Goal: Information Seeking & Learning: Learn about a topic

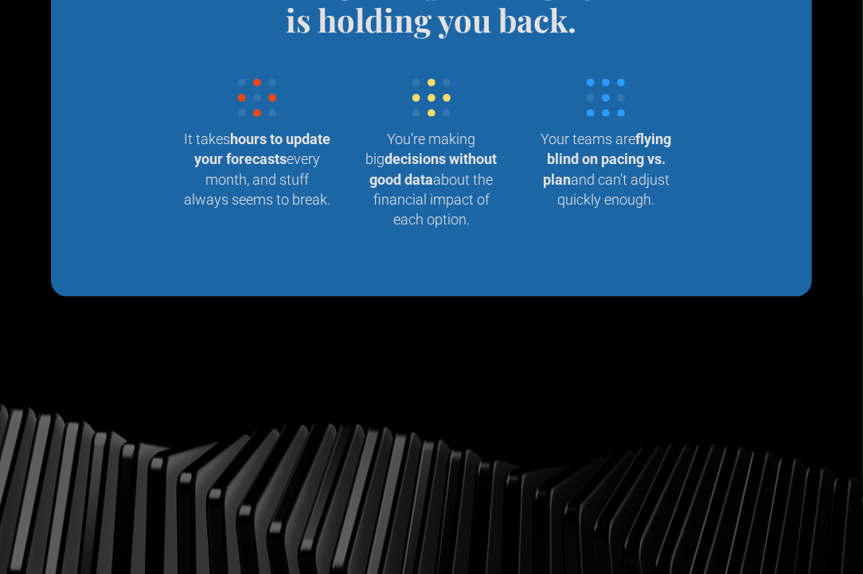
scroll to position [1721, 0]
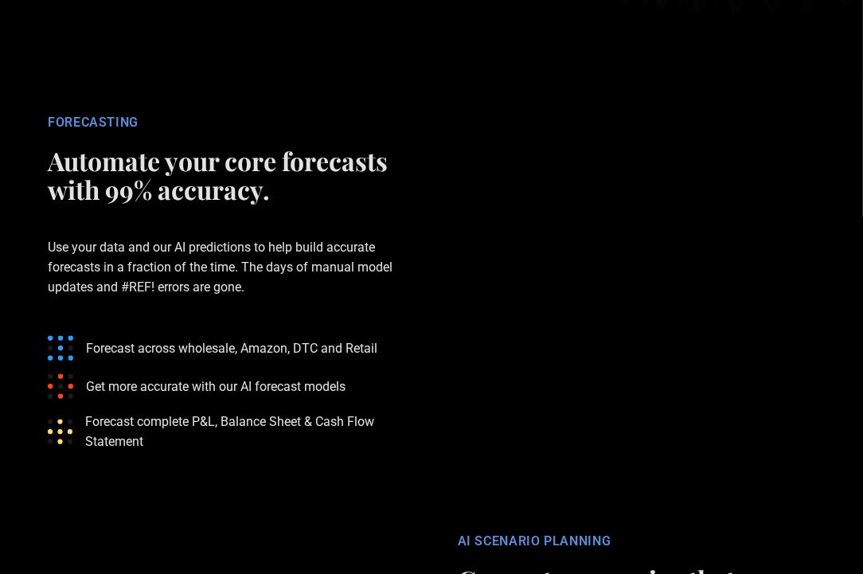
scroll to position [2485, 0]
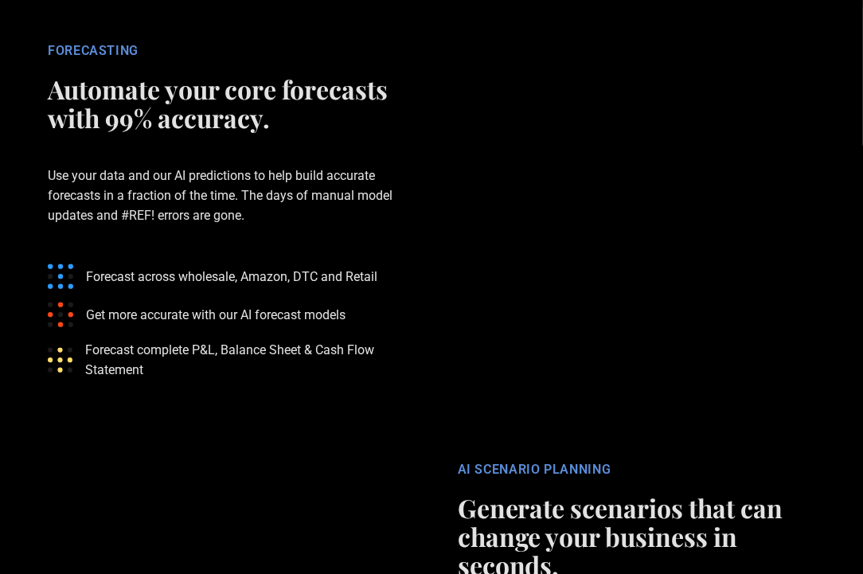
drag, startPoint x: 791, startPoint y: 209, endPoint x: 790, endPoint y: 362, distance: 152.9
drag, startPoint x: 795, startPoint y: 365, endPoint x: 768, endPoint y: 166, distance: 200.8
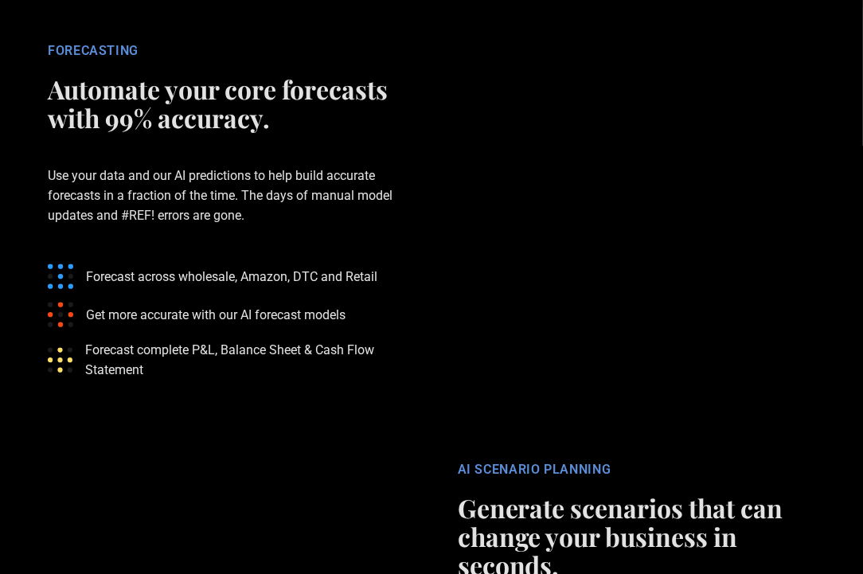
drag, startPoint x: 764, startPoint y: 153, endPoint x: 802, endPoint y: 356, distance: 206.5
drag, startPoint x: 802, startPoint y: 356, endPoint x: 339, endPoint y: 187, distance: 492.5
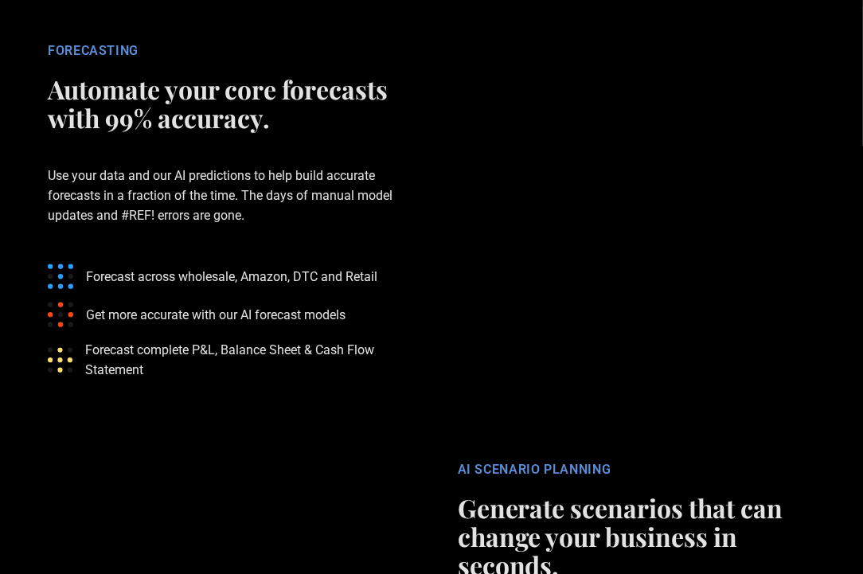
drag, startPoint x: 345, startPoint y: 188, endPoint x: 813, endPoint y: 330, distance: 489.2
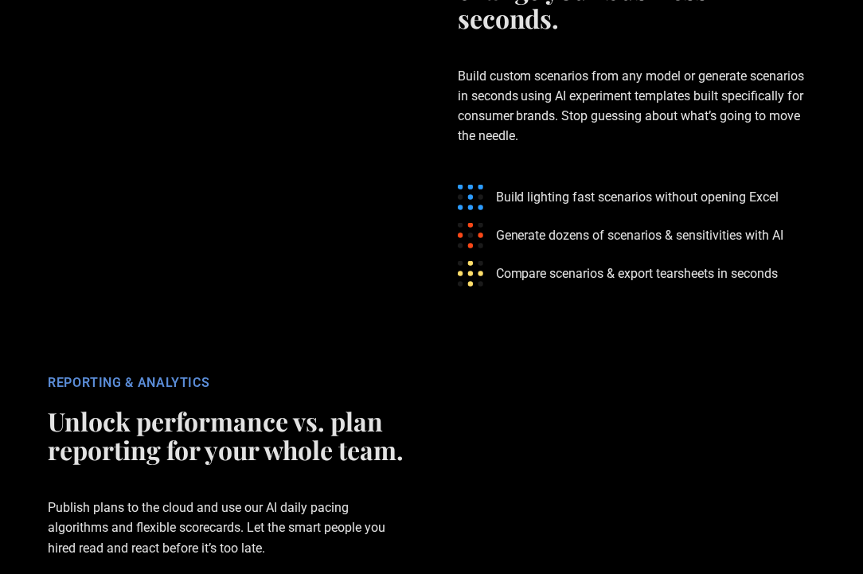
scroll to position [3059, 0]
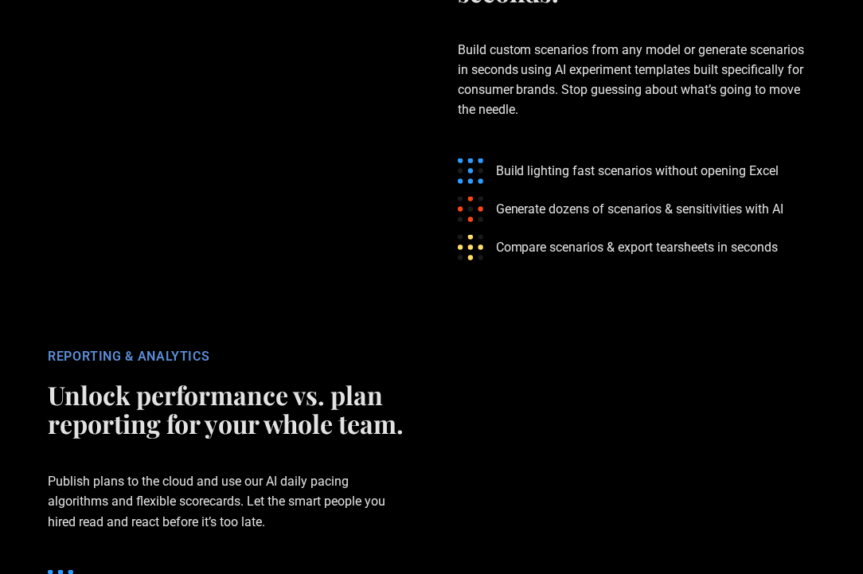
drag, startPoint x: 93, startPoint y: 450, endPoint x: 293, endPoint y: 487, distance: 203.3
drag, startPoint x: 292, startPoint y: 487, endPoint x: 92, endPoint y: 307, distance: 268.9
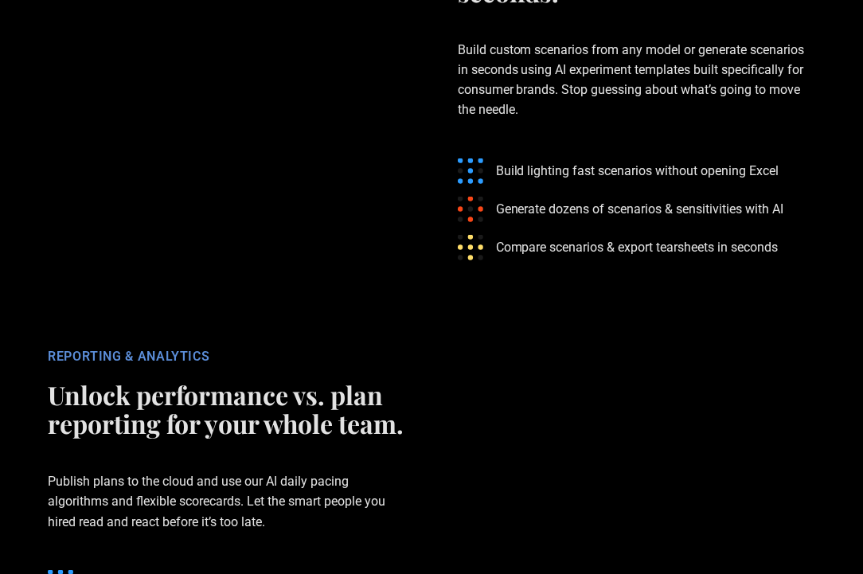
drag, startPoint x: 92, startPoint y: 307, endPoint x: 326, endPoint y: 478, distance: 290.0
drag, startPoint x: 326, startPoint y: 478, endPoint x: 23, endPoint y: 155, distance: 442.8
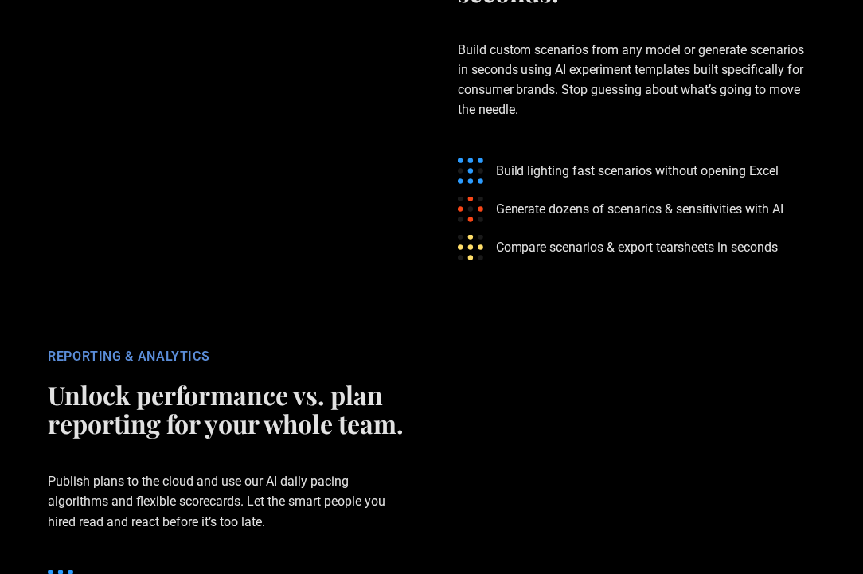
drag, startPoint x: 348, startPoint y: 149, endPoint x: 388, endPoint y: 470, distance: 323.4
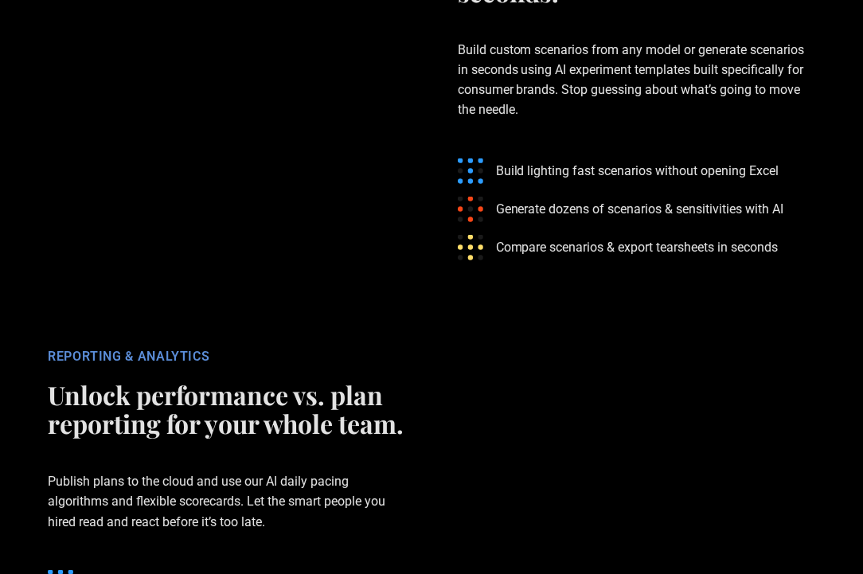
drag, startPoint x: 365, startPoint y: 485, endPoint x: 348, endPoint y: 139, distance: 346.8
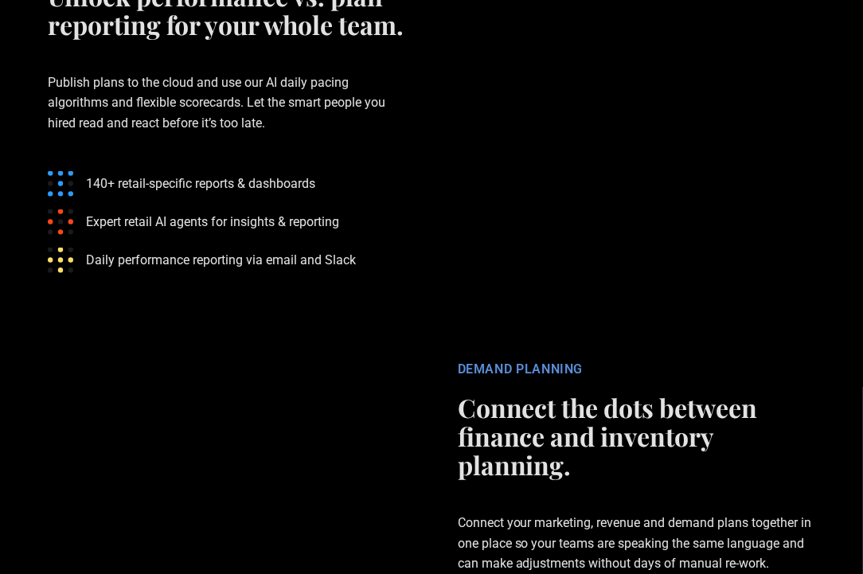
scroll to position [3441, 0]
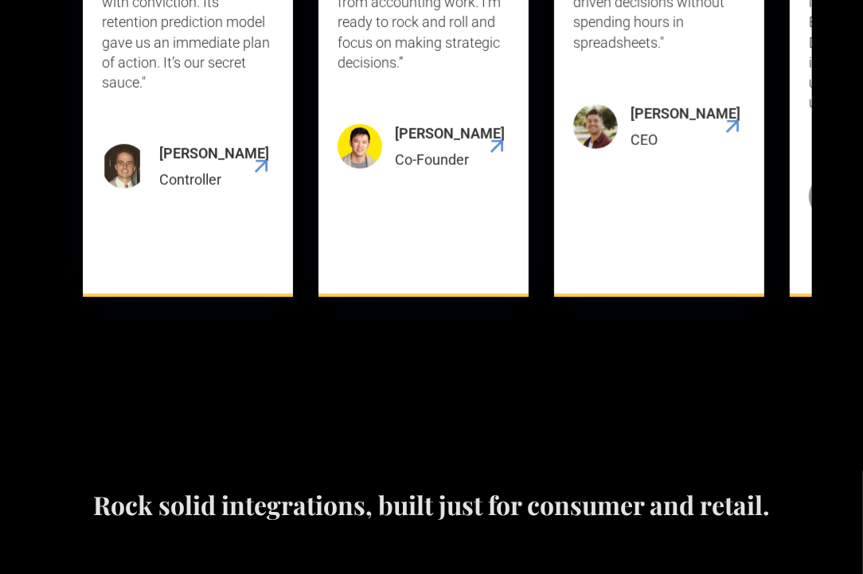
scroll to position [4779, 0]
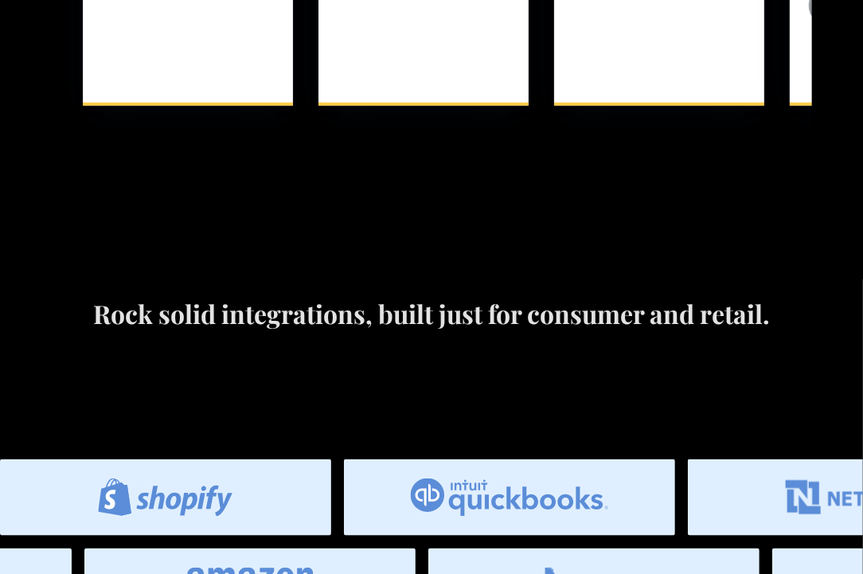
drag, startPoint x: 555, startPoint y: 301, endPoint x: 663, endPoint y: 301, distance: 108.3
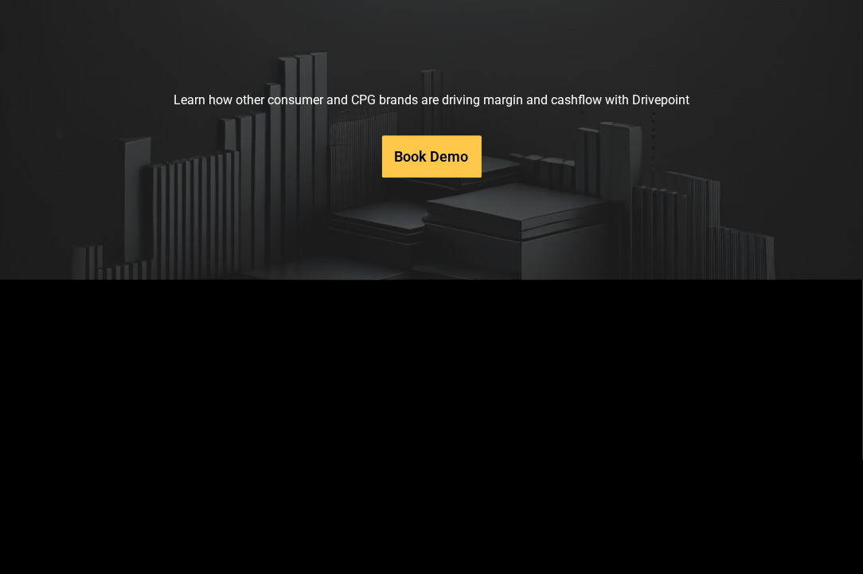
scroll to position [7072, 0]
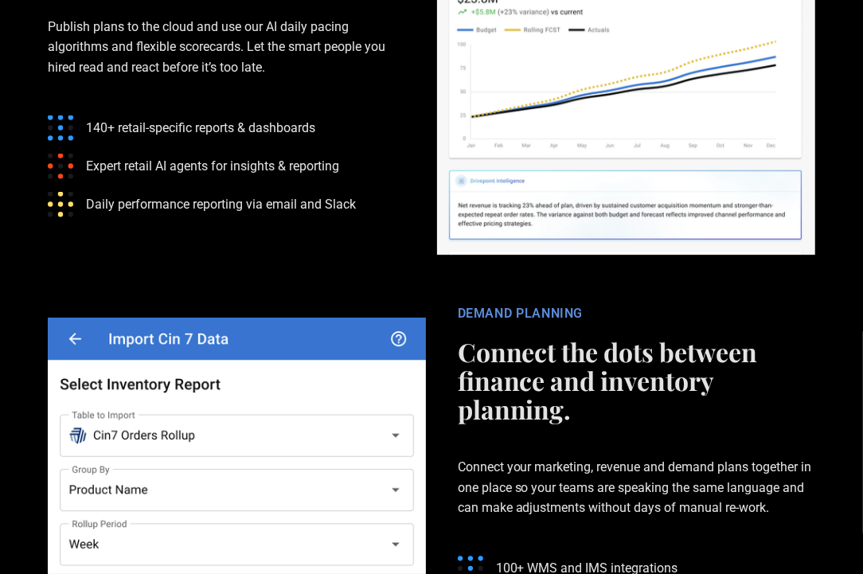
scroll to position [3631, 0]
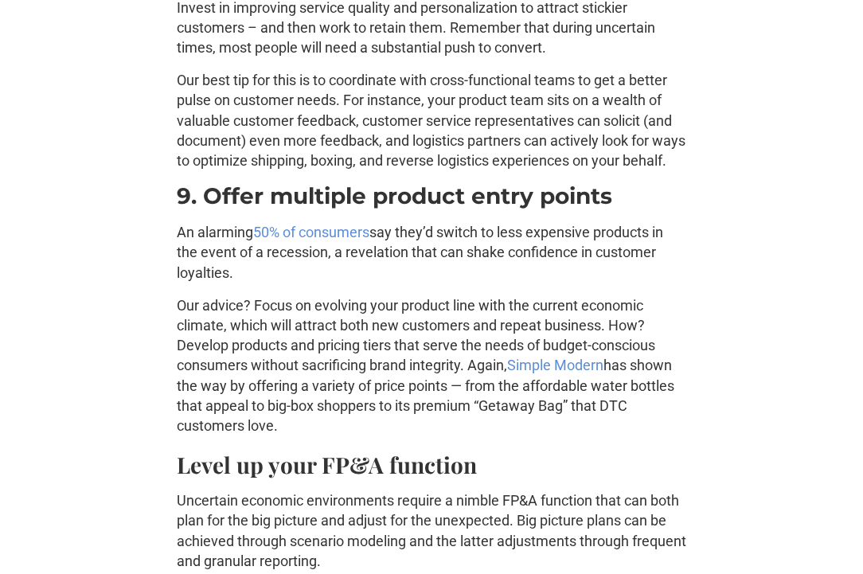
scroll to position [6115, 0]
